Goal: Task Accomplishment & Management: Use online tool/utility

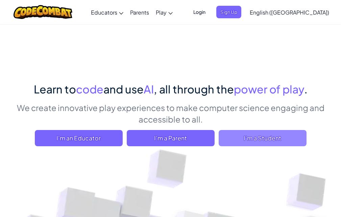
click at [282, 132] on span "I'm a Student" at bounding box center [263, 138] width 88 height 16
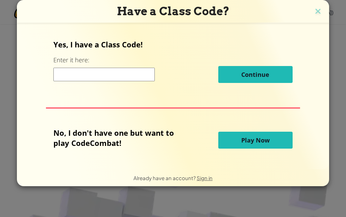
drag, startPoint x: 242, startPoint y: 126, endPoint x: 255, endPoint y: 142, distance: 20.8
click at [255, 142] on span "Play Now" at bounding box center [255, 140] width 28 height 8
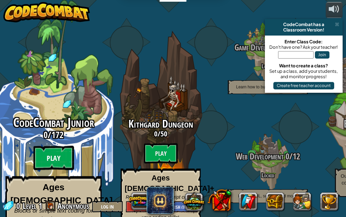
click at [55, 146] on btn "Play" at bounding box center [53, 158] width 41 height 24
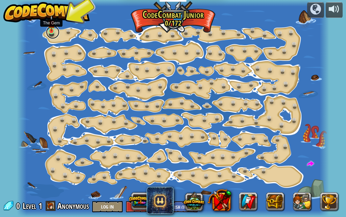
click at [51, 33] on link at bounding box center [53, 32] width 14 height 14
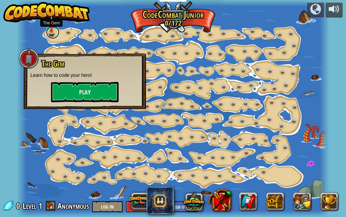
click at [51, 33] on link at bounding box center [53, 32] width 14 height 14
click at [104, 93] on button "Play" at bounding box center [85, 92] width 68 height 20
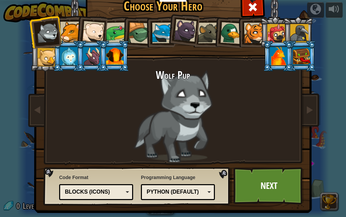
click at [60, 24] on div at bounding box center [70, 32] width 21 height 21
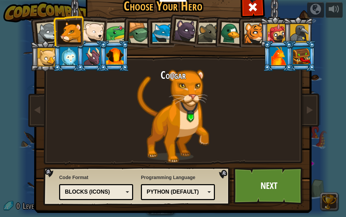
click at [82, 28] on div at bounding box center [93, 32] width 22 height 22
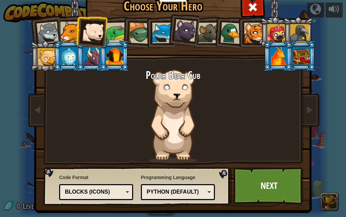
click at [45, 61] on div at bounding box center [47, 57] width 18 height 18
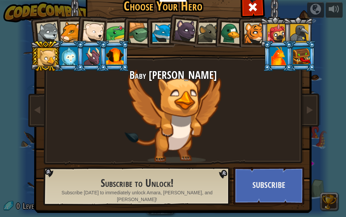
click at [50, 32] on div at bounding box center [47, 33] width 22 height 22
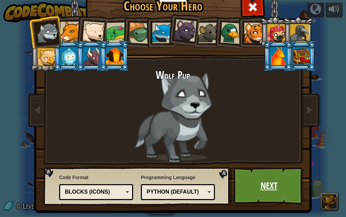
click at [268, 193] on link "Next" at bounding box center [268, 185] width 71 height 37
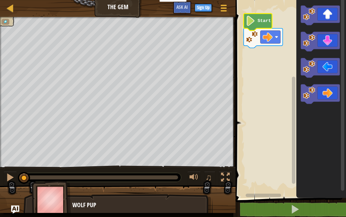
click at [262, 24] on icon "Blockly Workspace" at bounding box center [258, 22] width 28 height 17
click at [276, 49] on rect "Blockly Workspace" at bounding box center [289, 97] width 113 height 201
click at [273, 60] on rect "Blockly Workspace" at bounding box center [289, 97] width 113 height 201
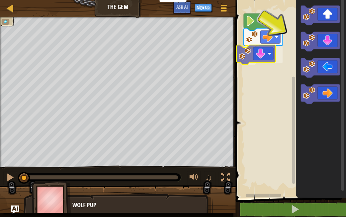
click at [246, 54] on div "Start" at bounding box center [289, 97] width 113 height 201
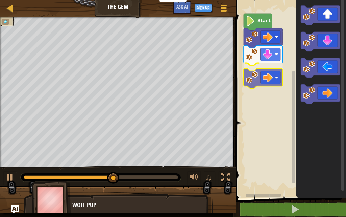
click at [263, 74] on div "Start" at bounding box center [289, 97] width 113 height 201
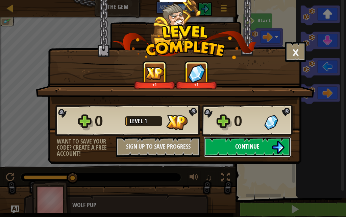
click at [248, 145] on span "Continue" at bounding box center [247, 146] width 24 height 8
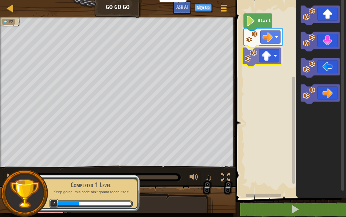
click at [269, 57] on div "Start" at bounding box center [289, 97] width 113 height 201
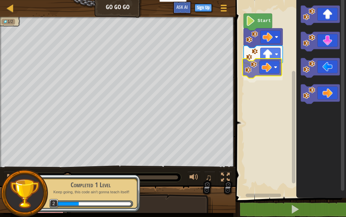
click at [270, 66] on div "Start" at bounding box center [289, 97] width 113 height 201
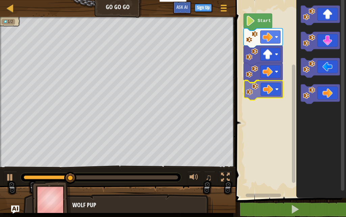
click at [271, 89] on div "Start" at bounding box center [289, 97] width 113 height 201
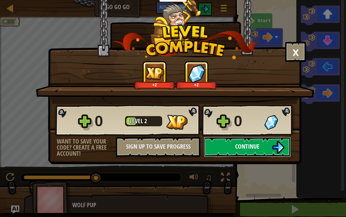
click at [249, 143] on span "Continue" at bounding box center [247, 146] width 24 height 8
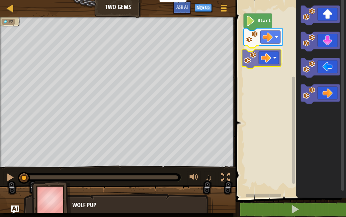
click at [268, 50] on div "Start" at bounding box center [289, 97] width 113 height 201
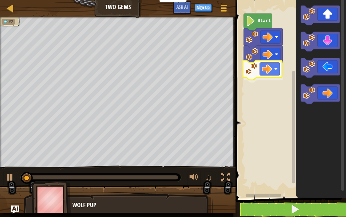
click at [257, 61] on div "Start" at bounding box center [289, 97] width 113 height 201
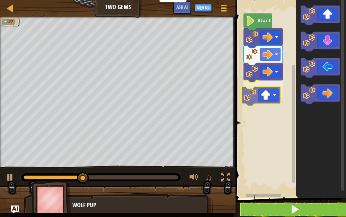
click at [254, 92] on div "Start" at bounding box center [289, 97] width 113 height 201
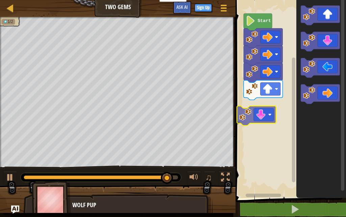
click at [260, 113] on div "Start" at bounding box center [289, 97] width 113 height 201
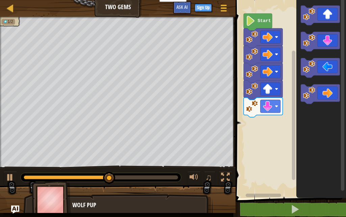
click at [317, 35] on icon "Blockly Workspace" at bounding box center [321, 97] width 50 height 201
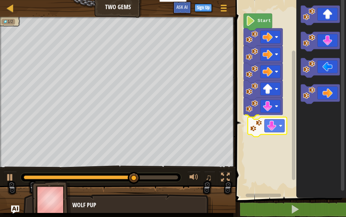
click at [264, 121] on div "Start" at bounding box center [289, 97] width 113 height 201
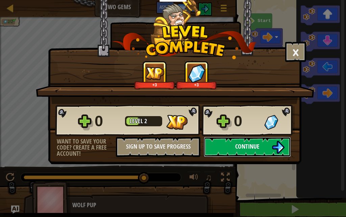
click at [254, 147] on span "Continue" at bounding box center [247, 146] width 24 height 8
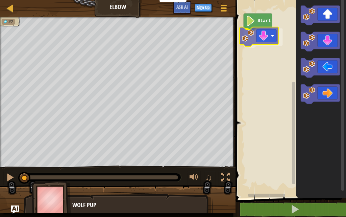
click at [271, 33] on div "Start" at bounding box center [289, 97] width 113 height 201
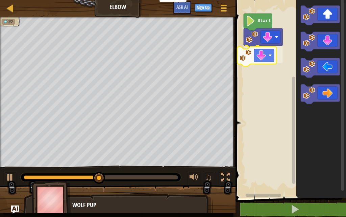
click at [257, 58] on div "Start" at bounding box center [289, 97] width 113 height 201
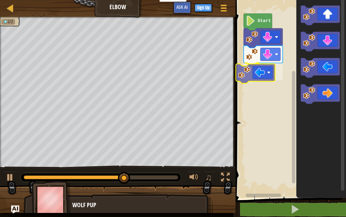
click at [254, 71] on div "Start" at bounding box center [289, 97] width 113 height 201
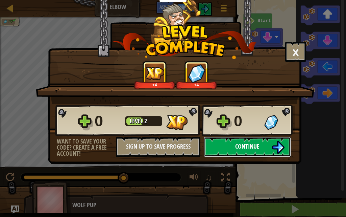
click at [244, 148] on span "Continue" at bounding box center [247, 146] width 24 height 8
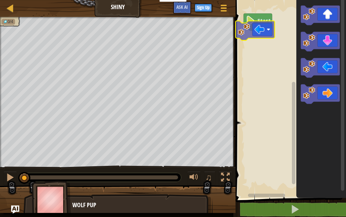
click at [247, 30] on div "Start" at bounding box center [289, 97] width 113 height 201
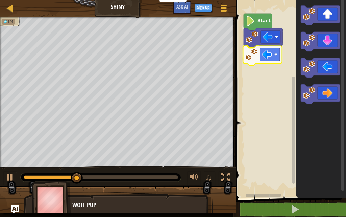
click at [256, 52] on div "Start" at bounding box center [289, 97] width 113 height 201
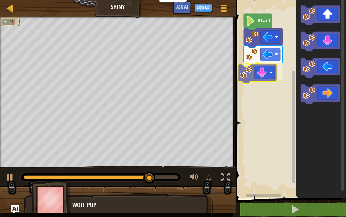
click at [257, 68] on div "Start" at bounding box center [289, 97] width 113 height 201
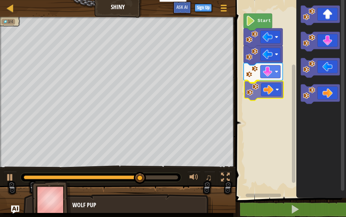
click at [260, 89] on div "Start" at bounding box center [289, 97] width 113 height 201
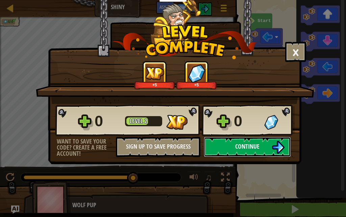
click at [235, 142] on button "Continue" at bounding box center [247, 146] width 87 height 20
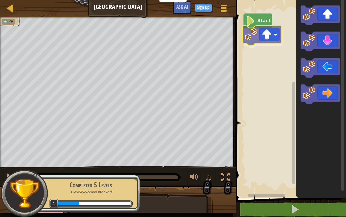
click at [260, 39] on div "Start" at bounding box center [289, 97] width 113 height 201
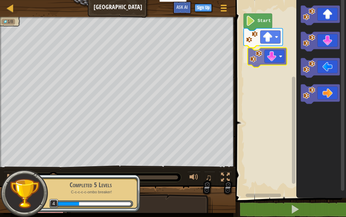
click at [263, 52] on div "Start" at bounding box center [289, 97] width 113 height 201
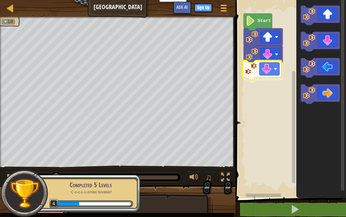
click at [263, 71] on div "Start" at bounding box center [289, 97] width 113 height 201
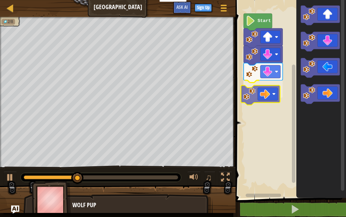
click at [268, 96] on div "Start" at bounding box center [289, 97] width 113 height 201
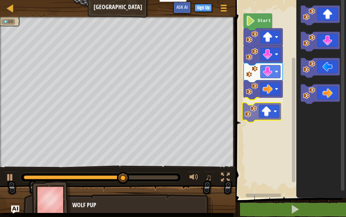
click at [264, 111] on div "Start" at bounding box center [289, 97] width 113 height 201
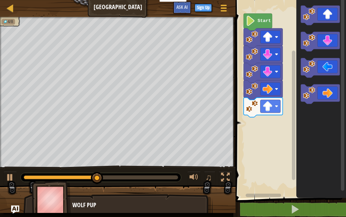
click at [273, 145] on div "Start" at bounding box center [289, 97] width 113 height 201
click at [305, 23] on g "Blockly Workspace" at bounding box center [320, 15] width 39 height 20
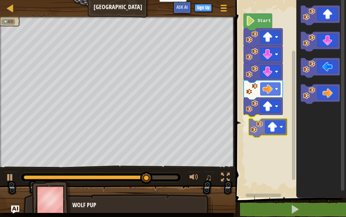
click at [254, 128] on div "Start" at bounding box center [289, 97] width 113 height 201
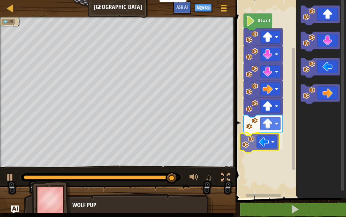
click at [263, 144] on div "Start" at bounding box center [289, 97] width 113 height 201
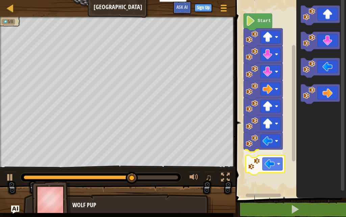
click at [265, 160] on div "Start" at bounding box center [289, 97] width 113 height 201
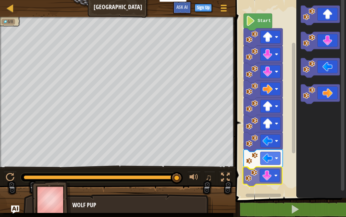
click at [263, 172] on div "Start" at bounding box center [289, 97] width 113 height 201
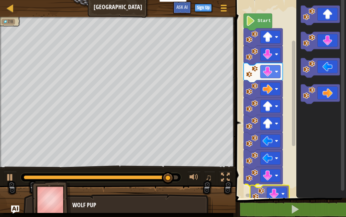
click at [261, 196] on div "Start" at bounding box center [289, 97] width 113 height 201
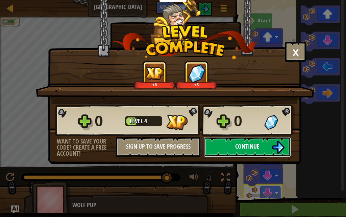
click at [251, 145] on span "Continue" at bounding box center [247, 146] width 24 height 8
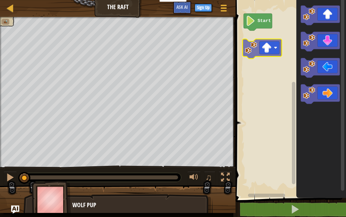
click at [250, 34] on div "Start" at bounding box center [289, 97] width 113 height 201
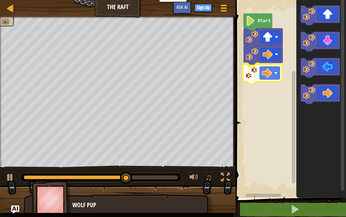
click at [271, 67] on div "Start" at bounding box center [289, 97] width 113 height 201
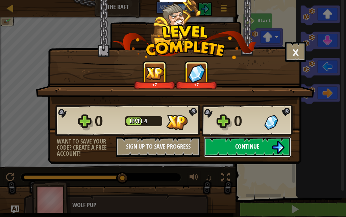
click at [242, 147] on span "Continue" at bounding box center [247, 146] width 24 height 8
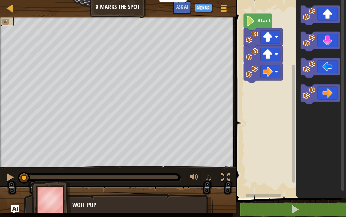
click at [277, 90] on div "Start" at bounding box center [289, 97] width 113 height 201
click at [246, 91] on div "Start" at bounding box center [289, 97] width 113 height 201
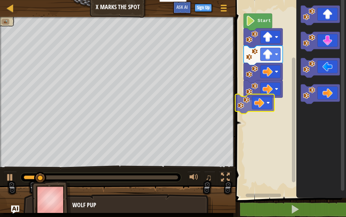
click at [255, 104] on div "Start" at bounding box center [289, 97] width 113 height 201
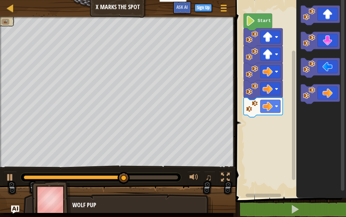
click at [285, 109] on div "Start" at bounding box center [289, 97] width 113 height 201
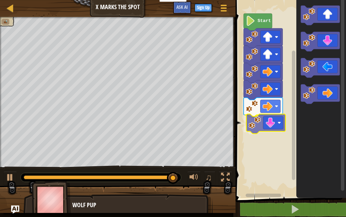
click at [255, 127] on div "Start" at bounding box center [289, 97] width 113 height 201
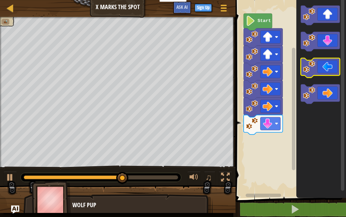
click at [304, 66] on g "Blockly Workspace" at bounding box center [320, 54] width 39 height 98
click at [291, 90] on div "Start" at bounding box center [289, 97] width 113 height 201
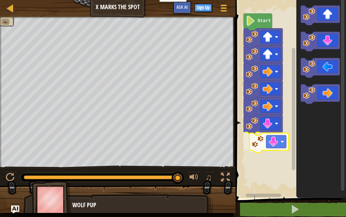
click at [258, 140] on div "Start" at bounding box center [289, 97] width 113 height 201
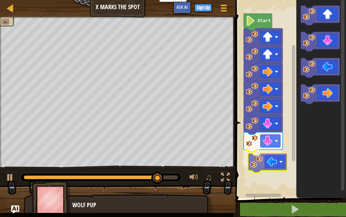
click at [264, 158] on div "Start" at bounding box center [289, 97] width 113 height 201
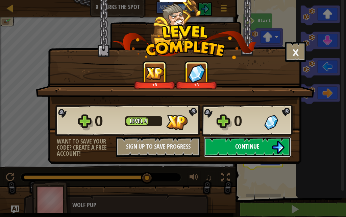
click at [256, 145] on span "Continue" at bounding box center [247, 146] width 24 height 8
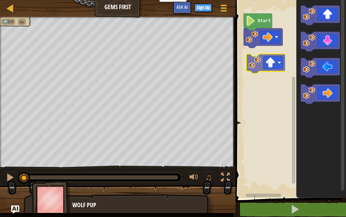
click at [262, 60] on div "Start" at bounding box center [289, 97] width 113 height 201
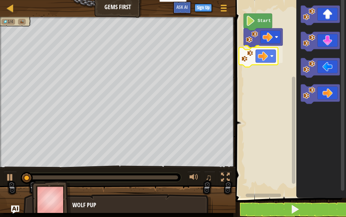
click at [257, 57] on div "Start" at bounding box center [289, 97] width 113 height 201
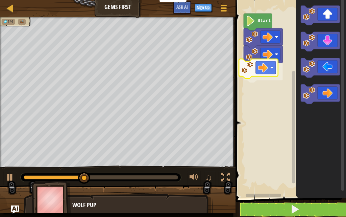
click at [243, 66] on div "Start" at bounding box center [289, 97] width 113 height 201
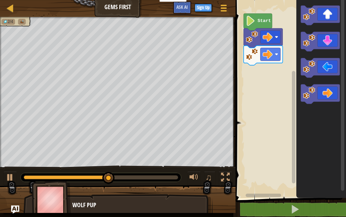
click at [271, 92] on div "Start" at bounding box center [289, 97] width 113 height 201
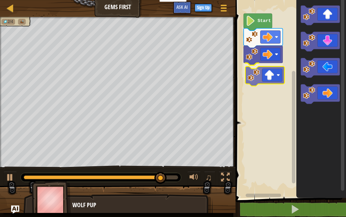
click at [250, 72] on div "Start" at bounding box center [289, 97] width 113 height 201
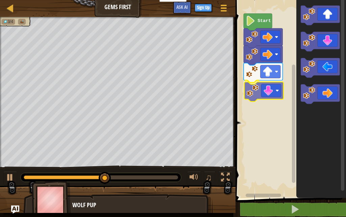
click at [260, 88] on div "Start" at bounding box center [289, 97] width 113 height 201
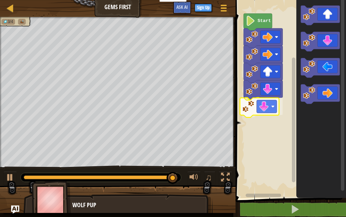
click at [257, 103] on div "Start" at bounding box center [289, 97] width 113 height 201
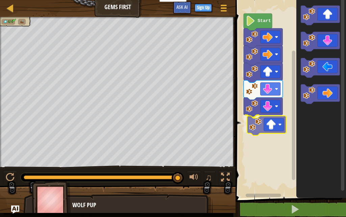
click at [267, 128] on div "Start" at bounding box center [289, 97] width 113 height 201
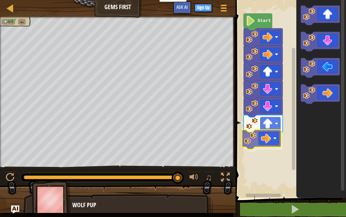
click at [264, 136] on div "Start" at bounding box center [289, 97] width 113 height 201
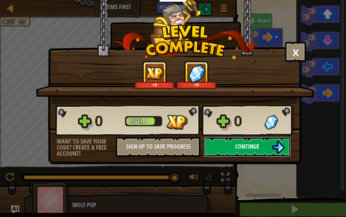
click at [253, 148] on span "Continue" at bounding box center [247, 146] width 24 height 8
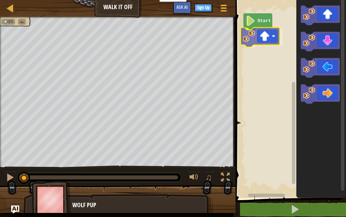
click at [247, 34] on div "Start" at bounding box center [289, 97] width 113 height 201
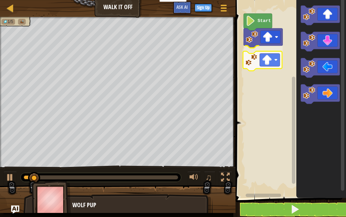
click at [255, 55] on div "Start" at bounding box center [289, 97] width 113 height 201
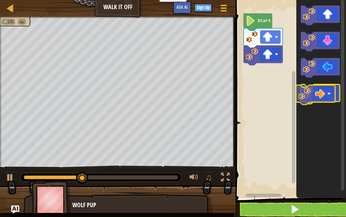
click at [329, 95] on g "Blockly Workspace" at bounding box center [320, 94] width 39 height 20
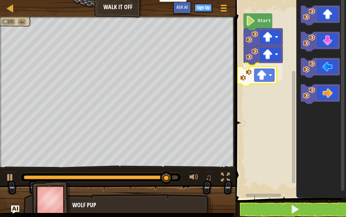
click at [276, 74] on div "Start" at bounding box center [289, 97] width 113 height 201
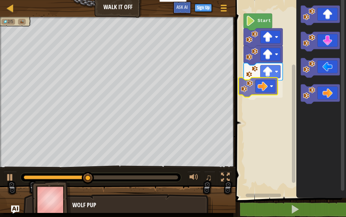
click at [250, 89] on div "Start" at bounding box center [289, 97] width 113 height 201
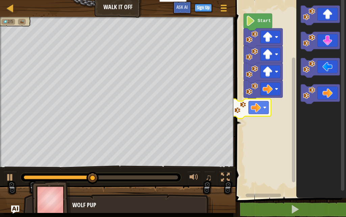
click at [249, 108] on div "Start" at bounding box center [289, 97] width 113 height 201
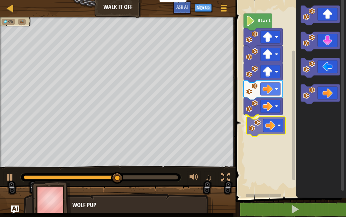
click at [267, 124] on div "Start" at bounding box center [289, 97] width 113 height 201
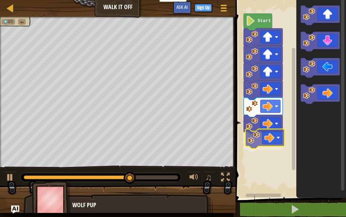
click at [274, 141] on div "Start" at bounding box center [289, 97] width 113 height 201
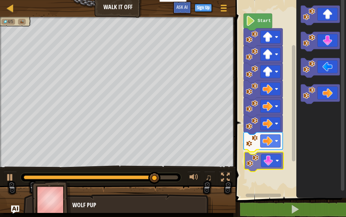
click at [265, 156] on div "Start" at bounding box center [289, 97] width 113 height 201
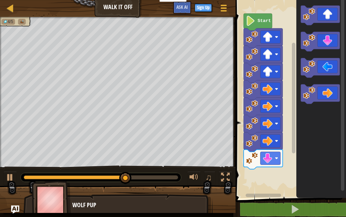
click at [299, 95] on icon "Blockly Workspace" at bounding box center [321, 97] width 50 height 201
click at [313, 46] on image "Blockly Workspace" at bounding box center [309, 40] width 12 height 12
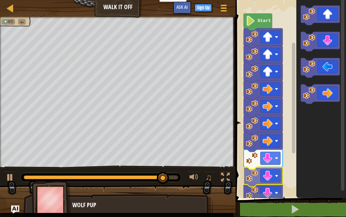
click at [257, 177] on div "Start" at bounding box center [289, 97] width 113 height 201
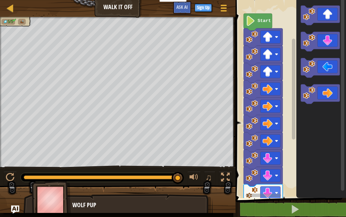
click at [294, 109] on div "Start" at bounding box center [289, 97] width 113 height 201
click at [249, 203] on div "1 ההההההההההההההההההההההההההההההההההההההההההההההההההההההההההההההההההההההההההההה…" at bounding box center [289, 112] width 113 height 218
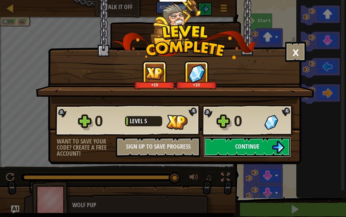
click at [250, 144] on span "Continue" at bounding box center [247, 146] width 24 height 8
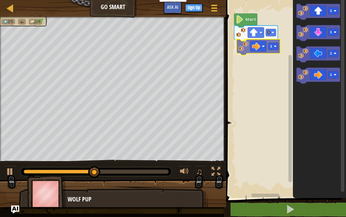
click at [256, 47] on div "3 1 Start 1 1 1 1 1" at bounding box center [285, 97] width 122 height 201
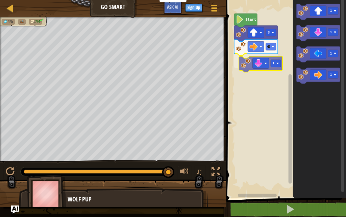
click at [257, 60] on div "Start 3 4 1 1 1 1 1 1" at bounding box center [285, 97] width 122 height 201
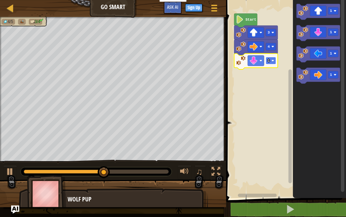
click at [273, 62] on image "Blockly Workspace" at bounding box center [273, 60] width 3 height 3
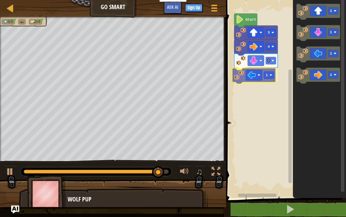
click at [256, 76] on div "Start 3 4 3 1 1 1 1 1 1" at bounding box center [285, 97] width 122 height 201
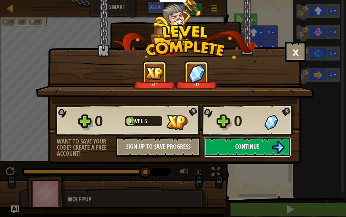
click at [229, 148] on button "Continue" at bounding box center [247, 146] width 87 height 20
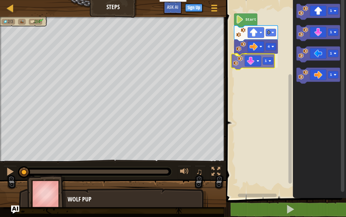
click at [250, 58] on div "4 1 3 Start 1 1 1 1 1" at bounding box center [285, 97] width 122 height 201
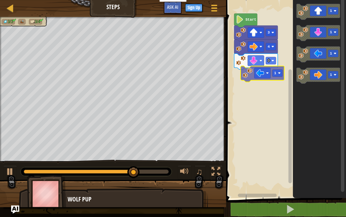
click at [248, 69] on div "Start 3 4 3 1 1 1 1 1" at bounding box center [285, 97] width 122 height 201
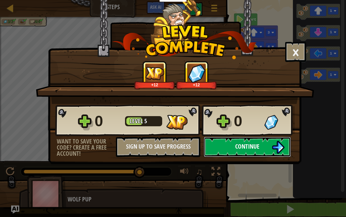
drag, startPoint x: 241, startPoint y: 146, endPoint x: 230, endPoint y: 143, distance: 11.2
click at [230, 143] on button "Continue" at bounding box center [247, 146] width 87 height 20
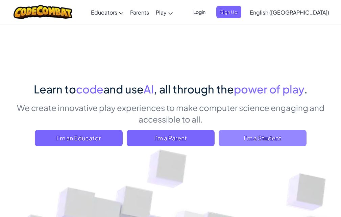
click at [288, 141] on span "I'm a Student" at bounding box center [263, 138] width 88 height 16
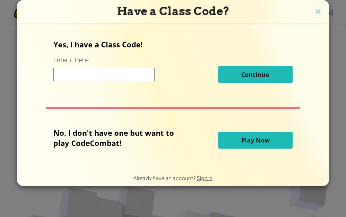
click at [284, 137] on button "Play Now" at bounding box center [255, 139] width 74 height 17
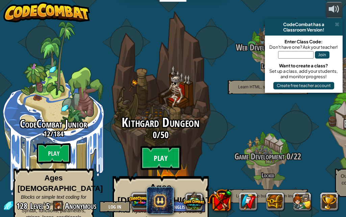
click at [164, 146] on btn "Play" at bounding box center [161, 158] width 41 height 24
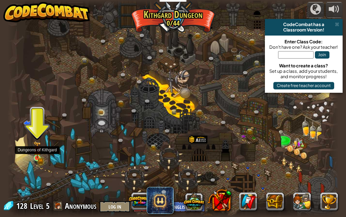
click at [35, 154] on img at bounding box center [37, 149] width 8 height 17
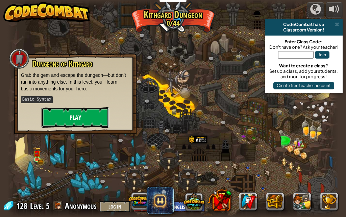
click at [75, 115] on button "Play" at bounding box center [76, 117] width 68 height 20
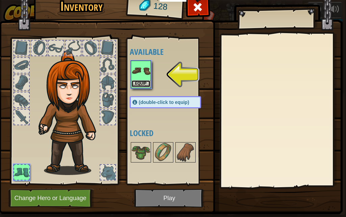
click at [139, 82] on button "Equip" at bounding box center [140, 83] width 19 height 7
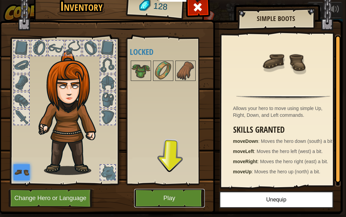
click at [187, 205] on button "Play" at bounding box center [169, 198] width 71 height 19
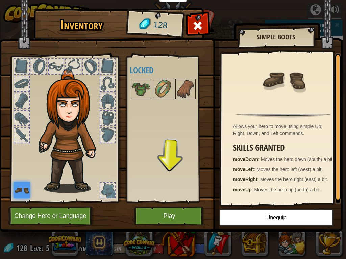
click at [183, 216] on img at bounding box center [171, 109] width 344 height 245
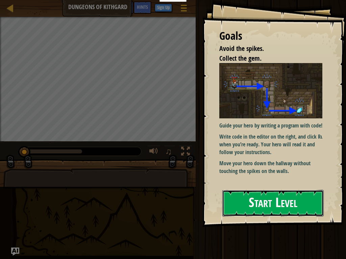
click at [276, 204] on button "Start Level" at bounding box center [272, 203] width 101 height 27
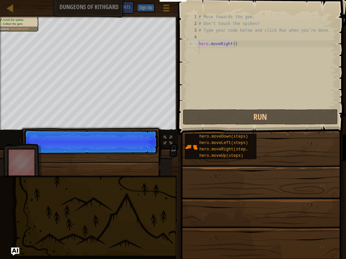
scroll to position [3, 0]
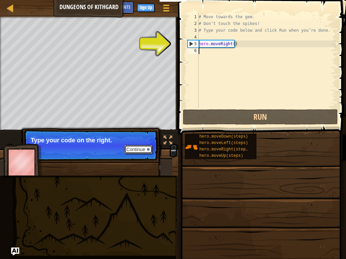
click at [137, 149] on button "Continue" at bounding box center [138, 149] width 28 height 9
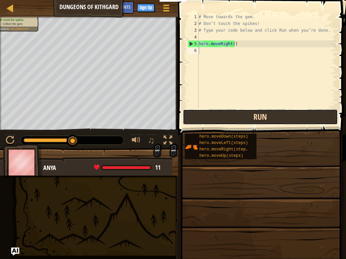
click at [280, 120] on button "Run" at bounding box center [260, 117] width 155 height 16
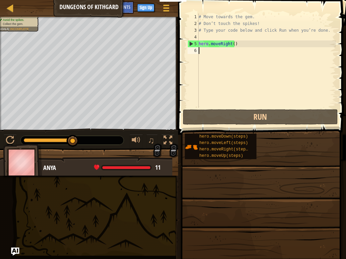
drag, startPoint x: 284, startPoint y: 19, endPoint x: 301, endPoint y: 22, distance: 17.3
click at [289, 20] on div "# Move towards the gem. # Don’t touch the spikes! # Type your code below and cl…" at bounding box center [266, 68] width 139 height 108
type textarea "# Move towards the gem. # Don’t touch the spikes!"
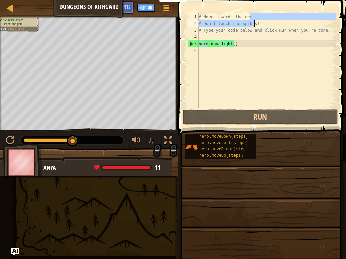
click at [335, 99] on div "# Move towards the gem. # Don’t touch the spikes! # Type your code below and cl…" at bounding box center [266, 68] width 139 height 108
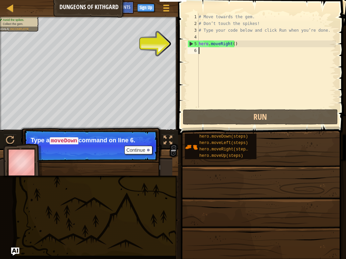
drag, startPoint x: 319, startPoint y: 156, endPoint x: 324, endPoint y: 154, distance: 5.3
click at [324, 154] on div "hero.moveDown(steps) hero.moveLeft(steps) hero.moveRight(steps) hero.moveUp(ste…" at bounding box center [262, 146] width 157 height 26
drag, startPoint x: 321, startPoint y: 157, endPoint x: 323, endPoint y: 154, distance: 3.9
click at [322, 155] on div "hero.moveDown(steps) hero.moveLeft(steps) hero.moveRight(steps) hero.moveUp(ste…" at bounding box center [262, 146] width 157 height 26
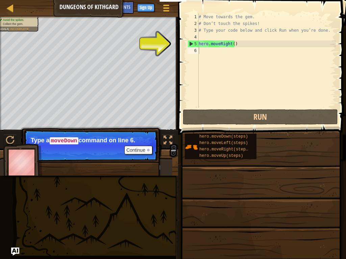
click at [323, 154] on div "hero.moveDown(steps) hero.moveLeft(steps) hero.moveRight(steps) hero.moveUp(ste…" at bounding box center [262, 146] width 157 height 26
click at [323, 155] on div "hero.moveDown(steps) hero.moveLeft(steps) hero.moveRight(steps) hero.moveUp(ste…" at bounding box center [262, 146] width 157 height 26
click at [326, 156] on div "hero.moveDown(steps) hero.moveLeft(steps) hero.moveRight(steps) hero.moveUp(ste…" at bounding box center [262, 146] width 157 height 26
drag, startPoint x: 326, startPoint y: 156, endPoint x: 326, endPoint y: 159, distance: 3.4
click at [326, 159] on div "hero.moveDown(steps) hero.moveLeft(steps) hero.moveRight(steps) hero.moveUp(ste…" at bounding box center [262, 146] width 157 height 26
